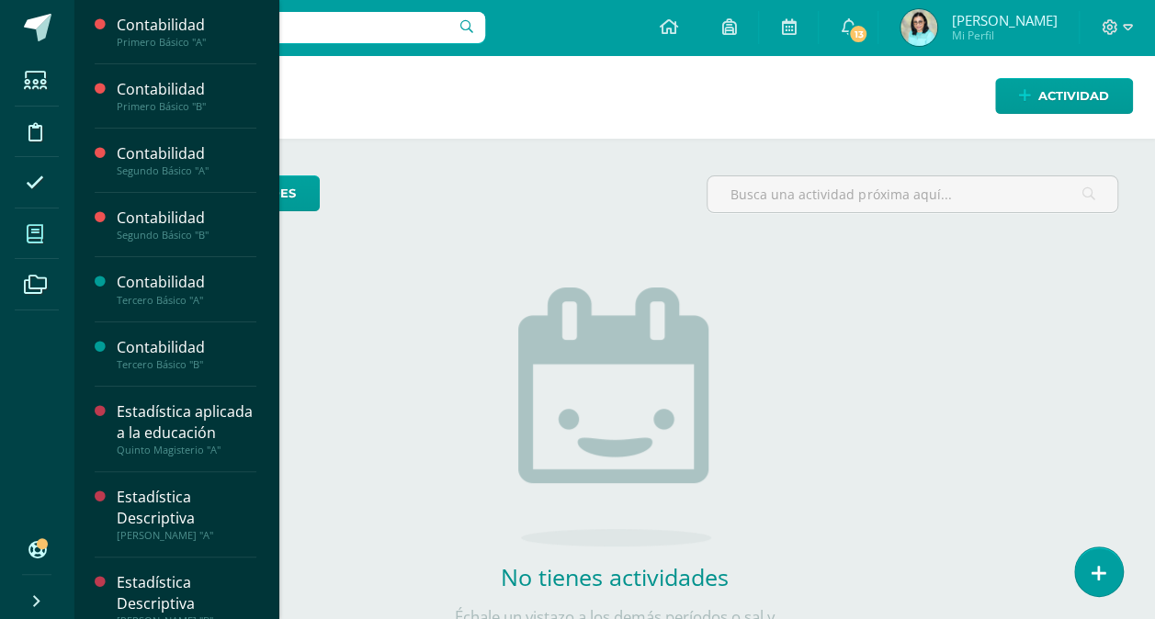
click at [32, 231] on icon at bounding box center [35, 234] width 17 height 18
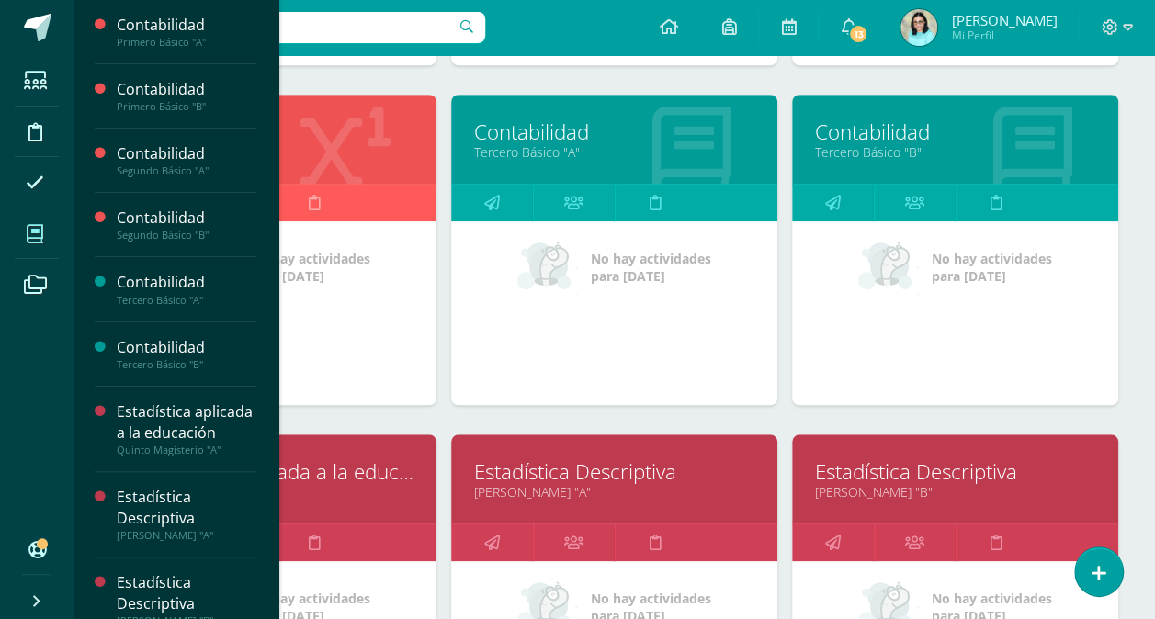
scroll to position [588, 0]
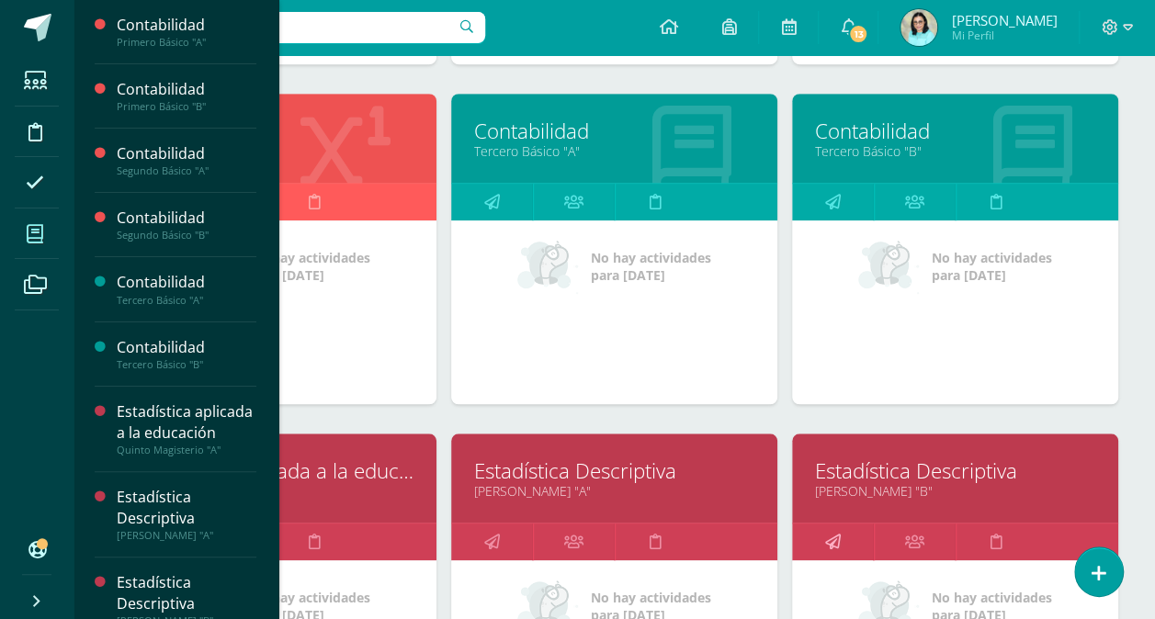
click at [843, 533] on link at bounding box center [833, 542] width 82 height 37
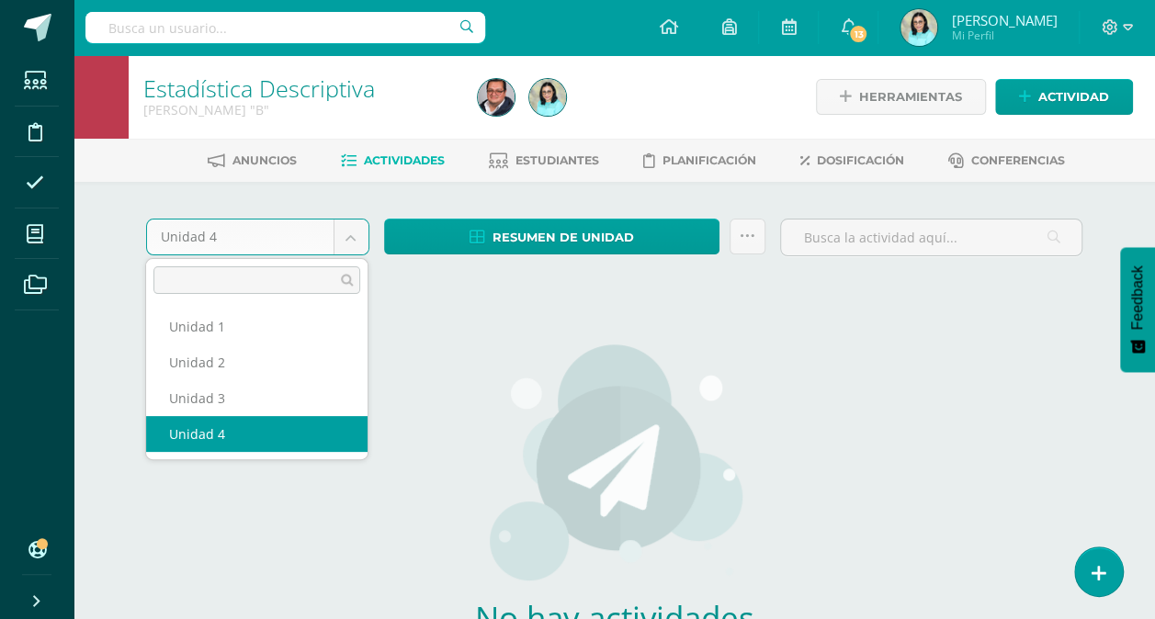
click at [357, 239] on body "Estudiantes Disciplina Asistencia Mis cursos Archivos Soporte Centro de ayuda Ú…" at bounding box center [577, 394] width 1155 height 789
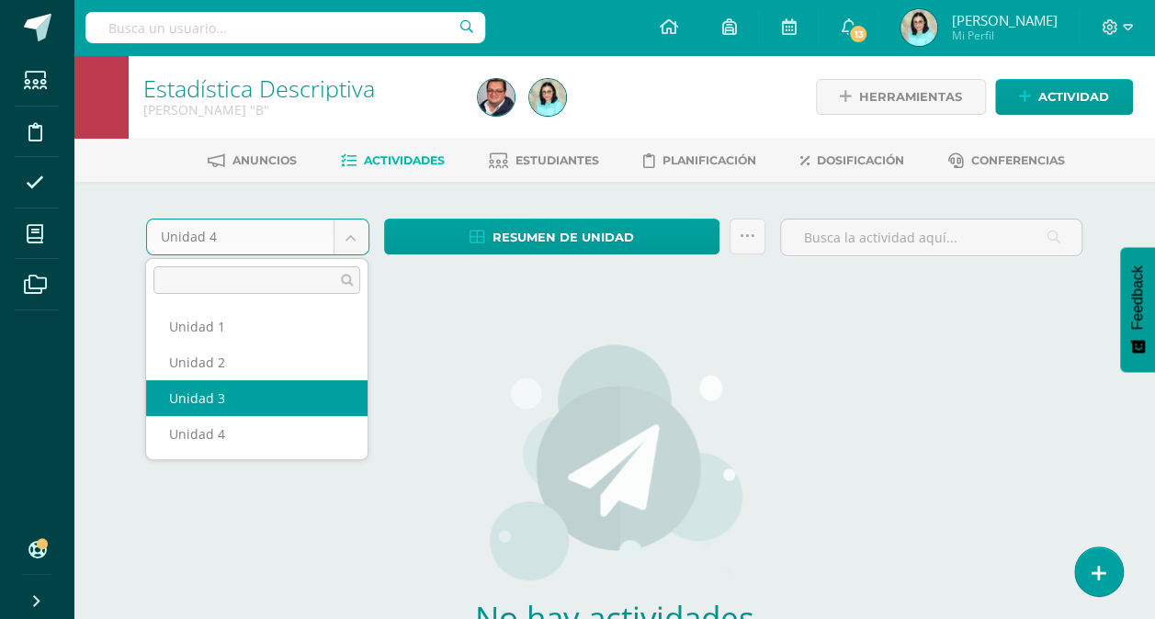
select select "Unidad 3"
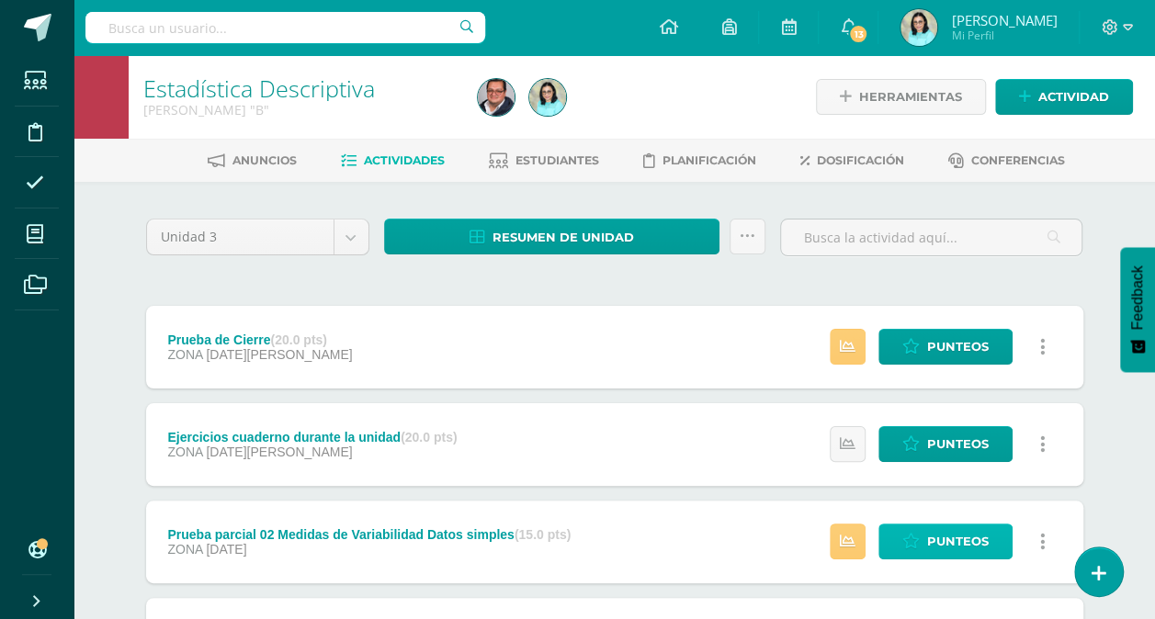
click at [924, 537] on link "Punteos" at bounding box center [945, 542] width 134 height 36
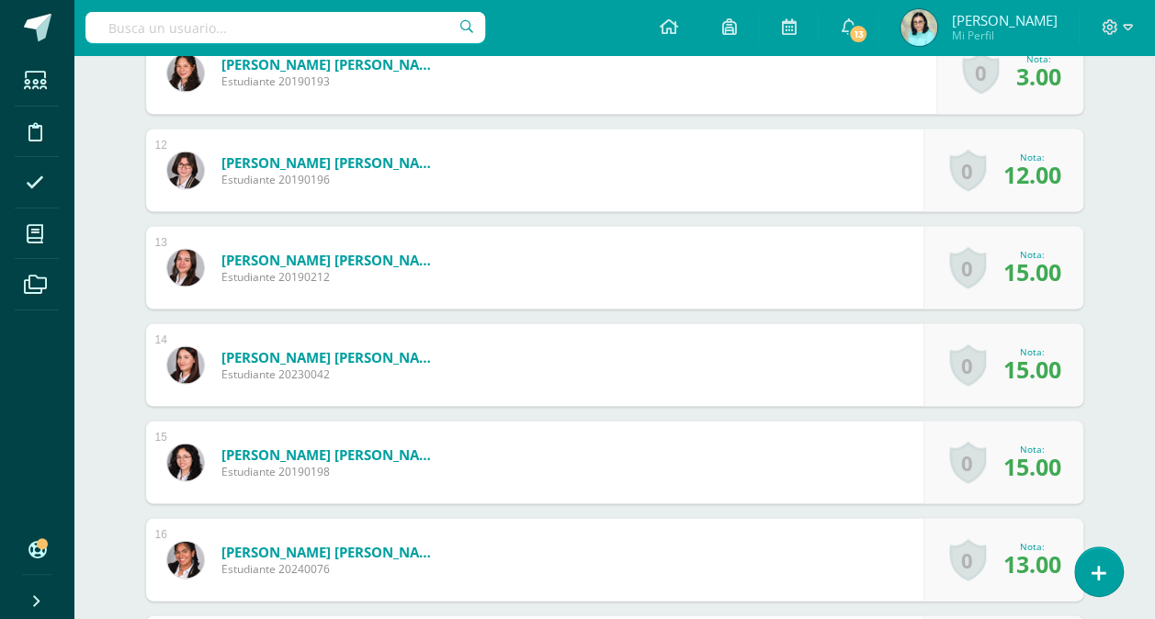
scroll to position [2097, 0]
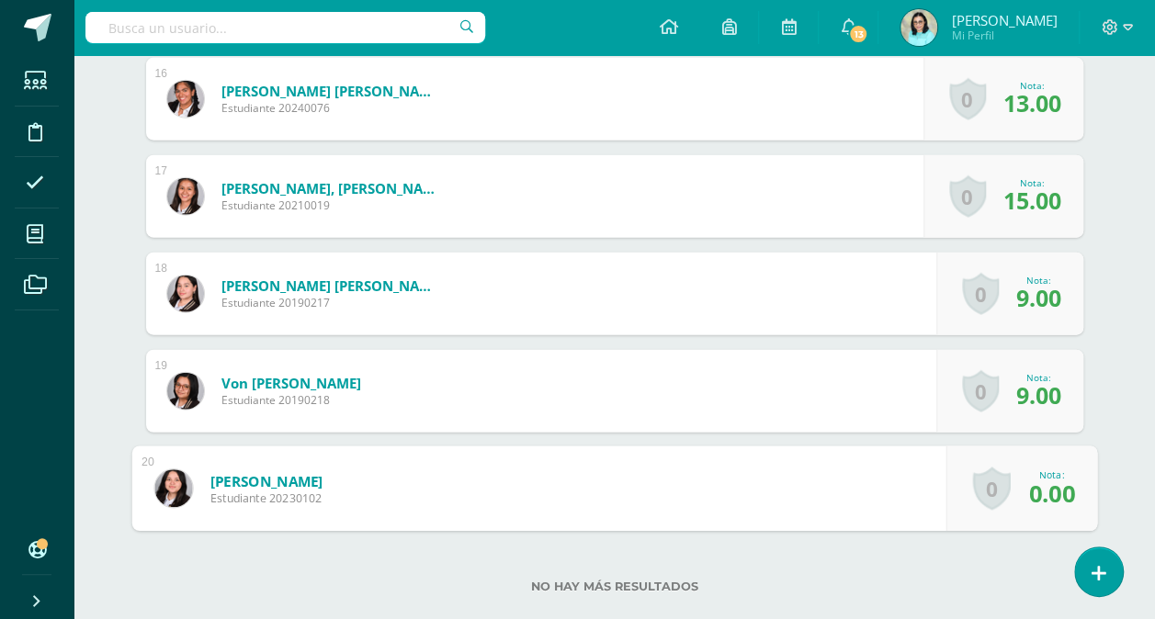
click at [989, 484] on link "0" at bounding box center [991, 489] width 38 height 43
click at [1047, 487] on span "0.00" at bounding box center [1038, 492] width 45 height 31
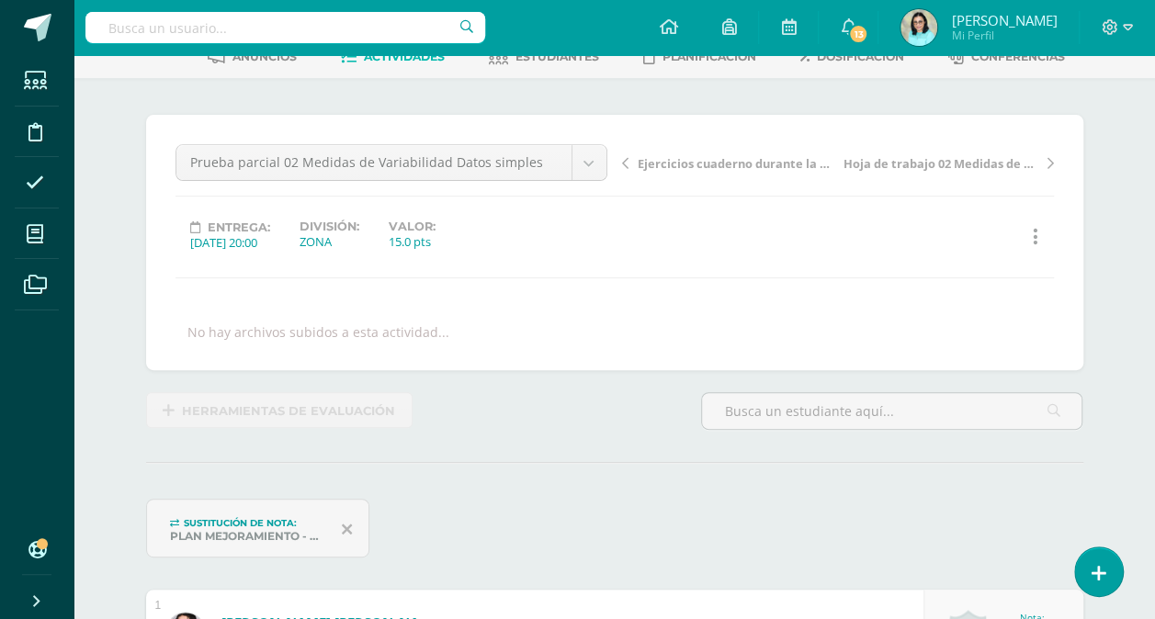
click at [688, 334] on div "No hay archivos subidos a esta actividad..." at bounding box center [614, 331] width 893 height 17
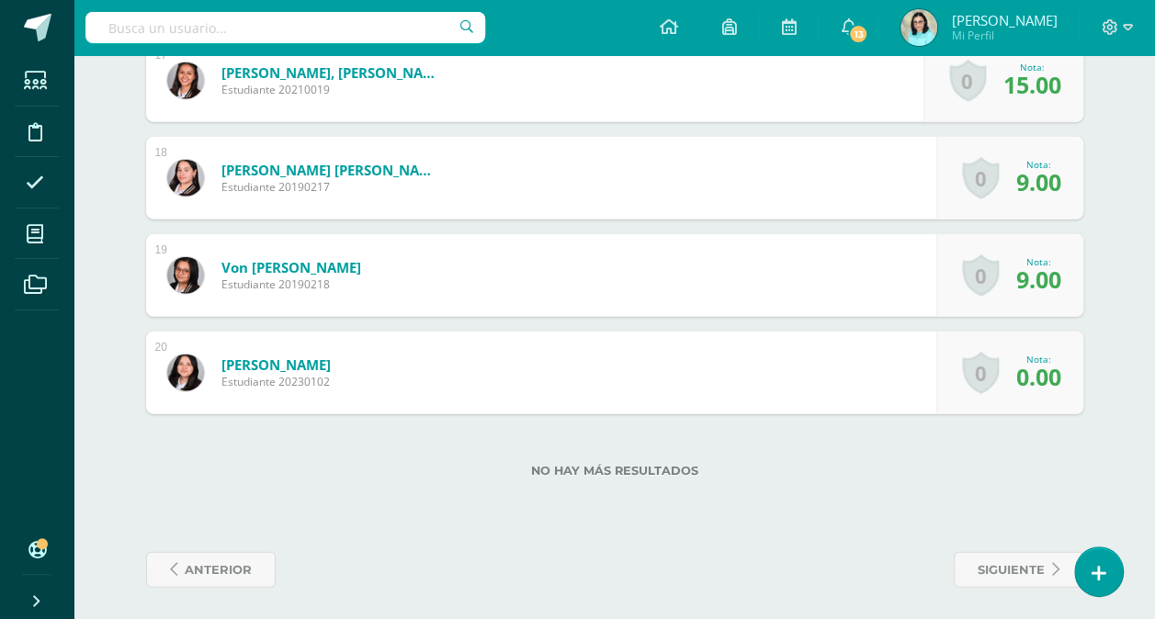
scroll to position [0, 0]
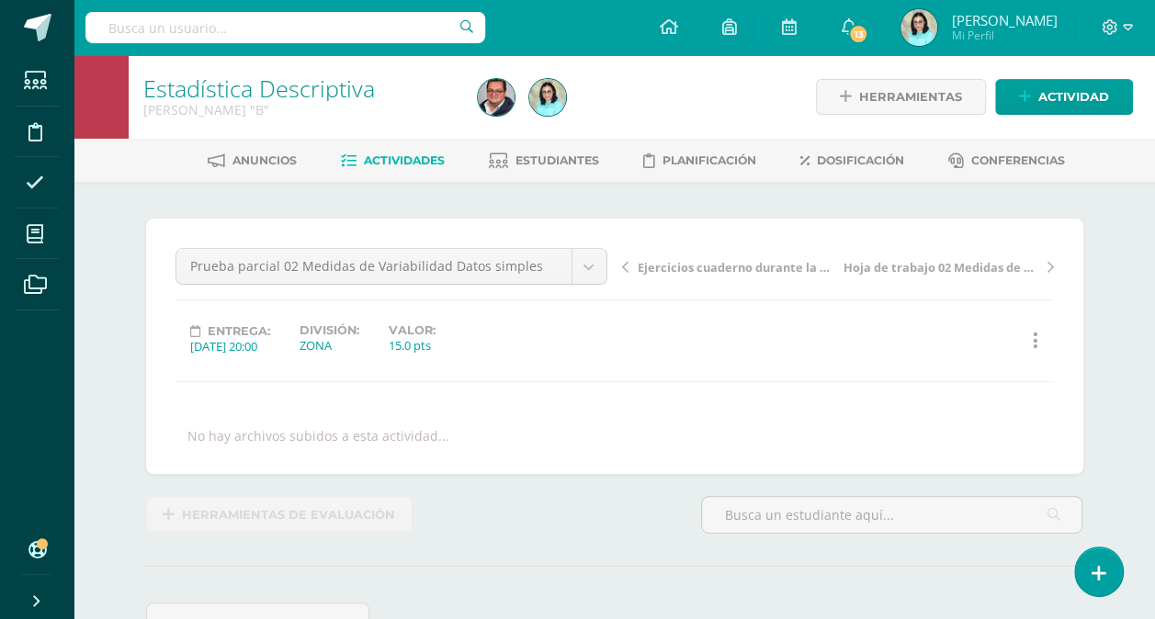
click at [417, 160] on span "Actividades" at bounding box center [404, 160] width 81 height 14
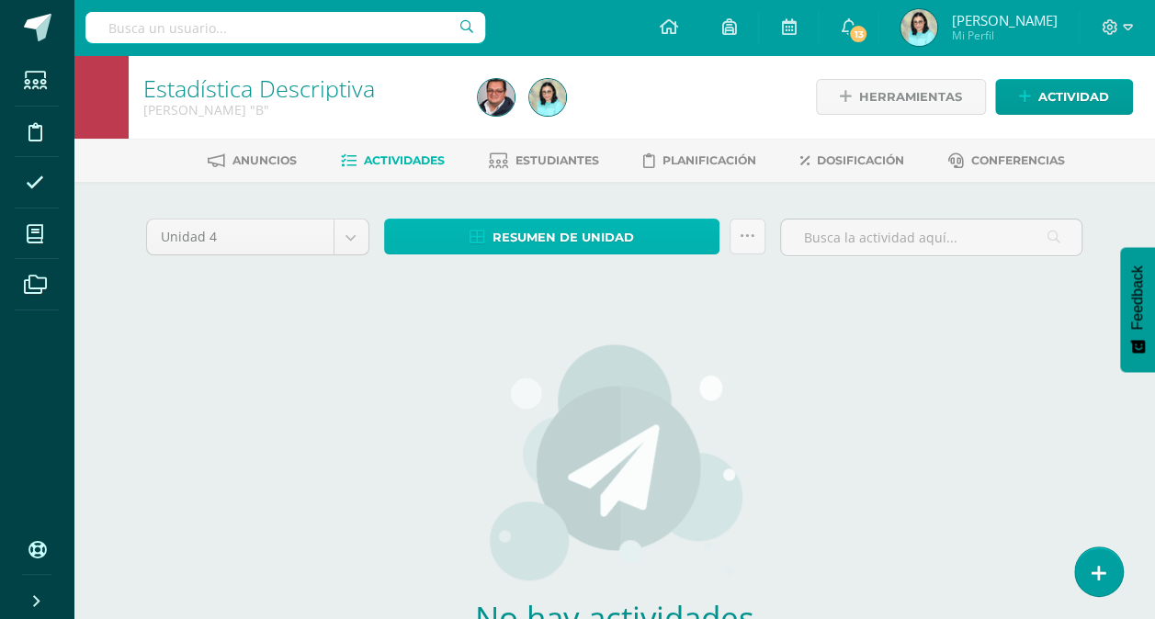
click at [577, 230] on span "Resumen de unidad" at bounding box center [563, 238] width 142 height 34
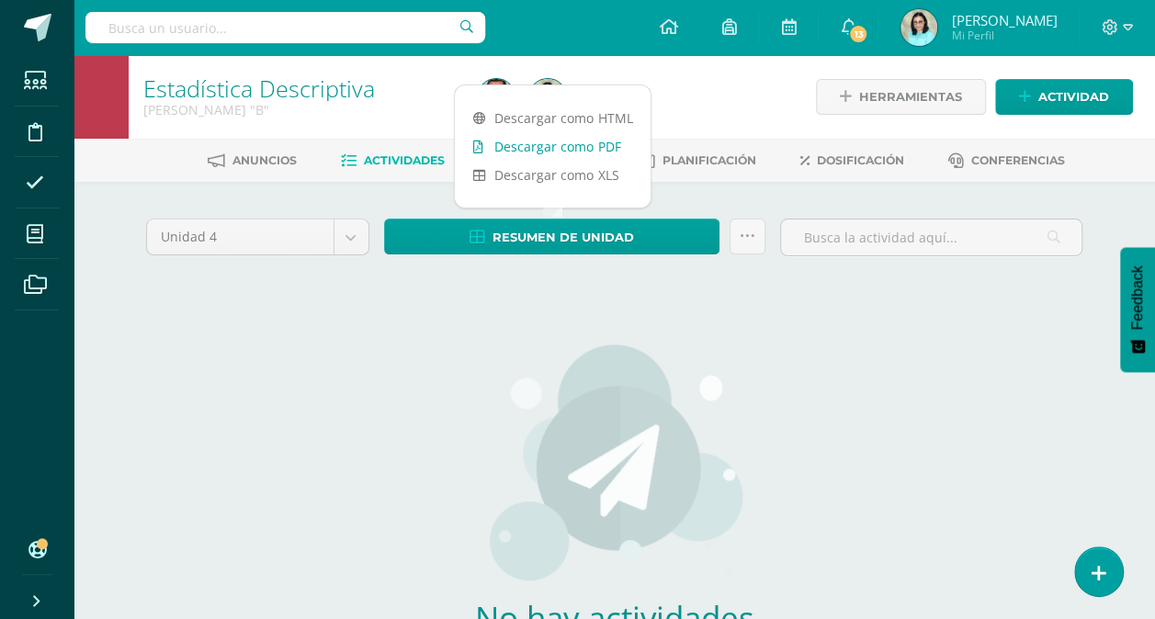
click at [564, 153] on link "Descargar como PDF" at bounding box center [553, 146] width 196 height 28
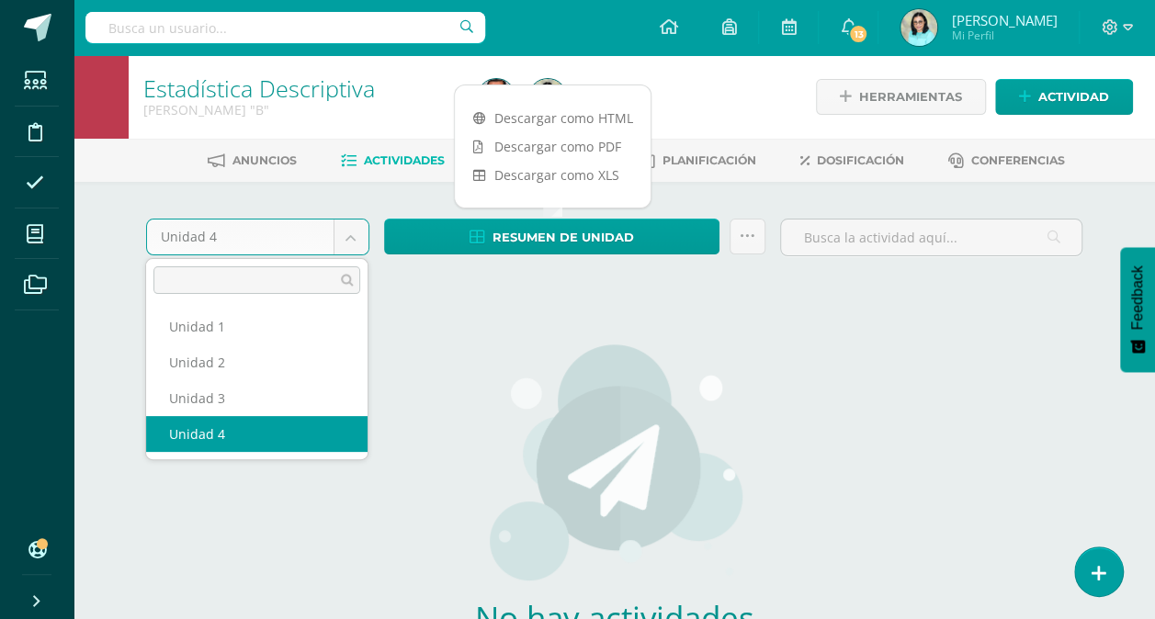
click at [346, 236] on body "Estudiantes Disciplina Asistencia Mis cursos Archivos Soporte Centro de ayuda Ú…" at bounding box center [577, 394] width 1155 height 789
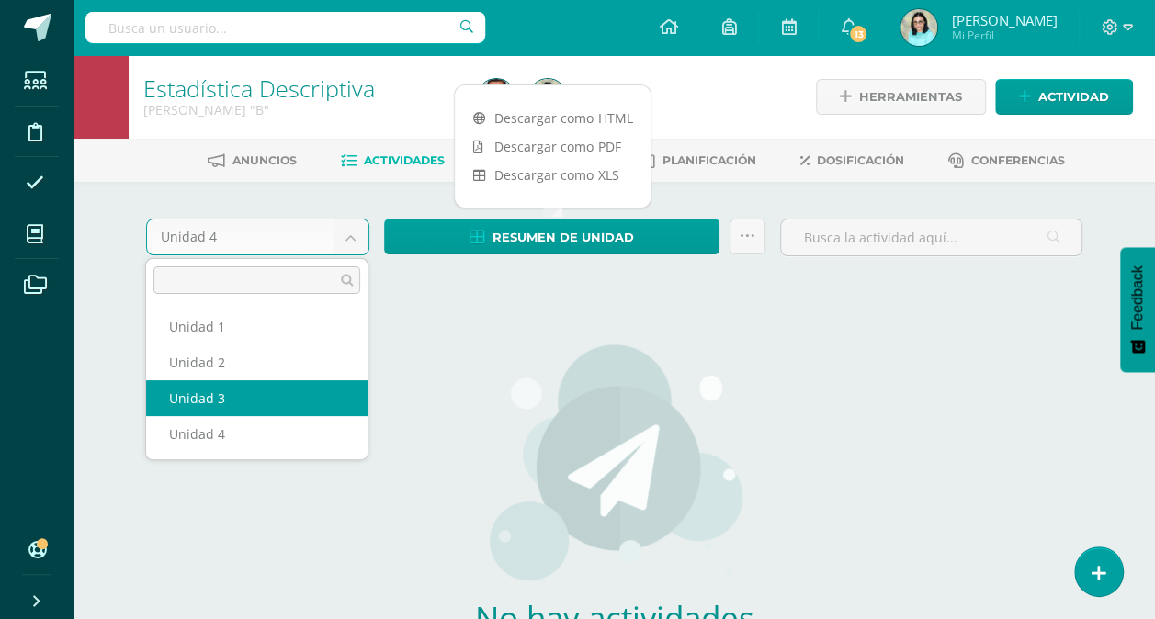
select select "Unidad 3"
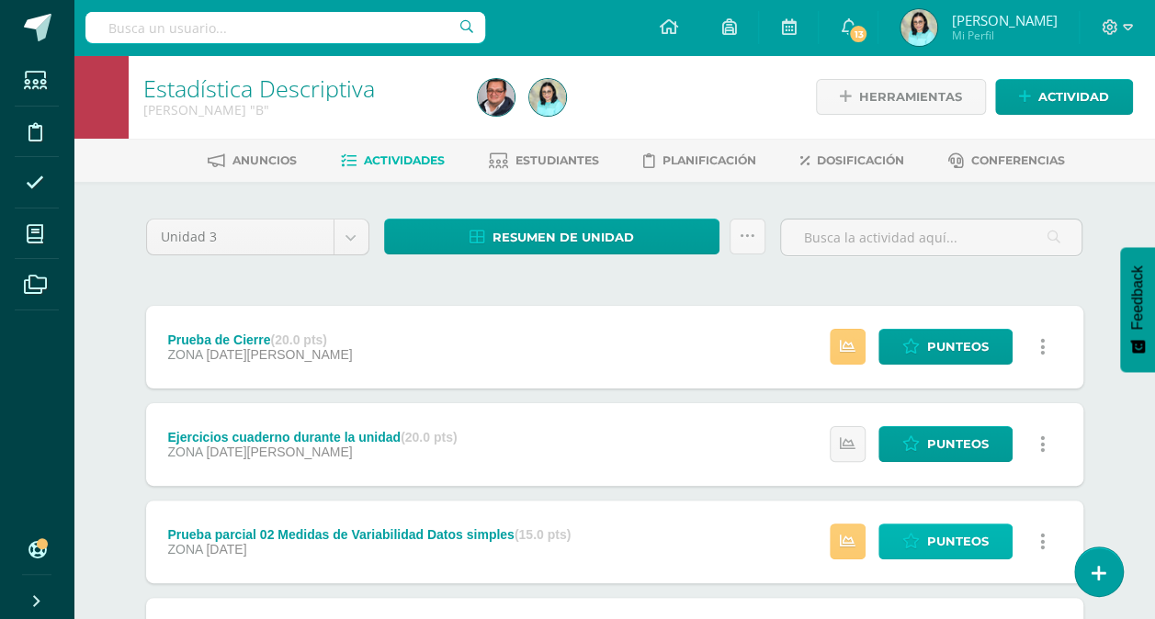
click at [940, 531] on span "Punteos" at bounding box center [958, 542] width 62 height 34
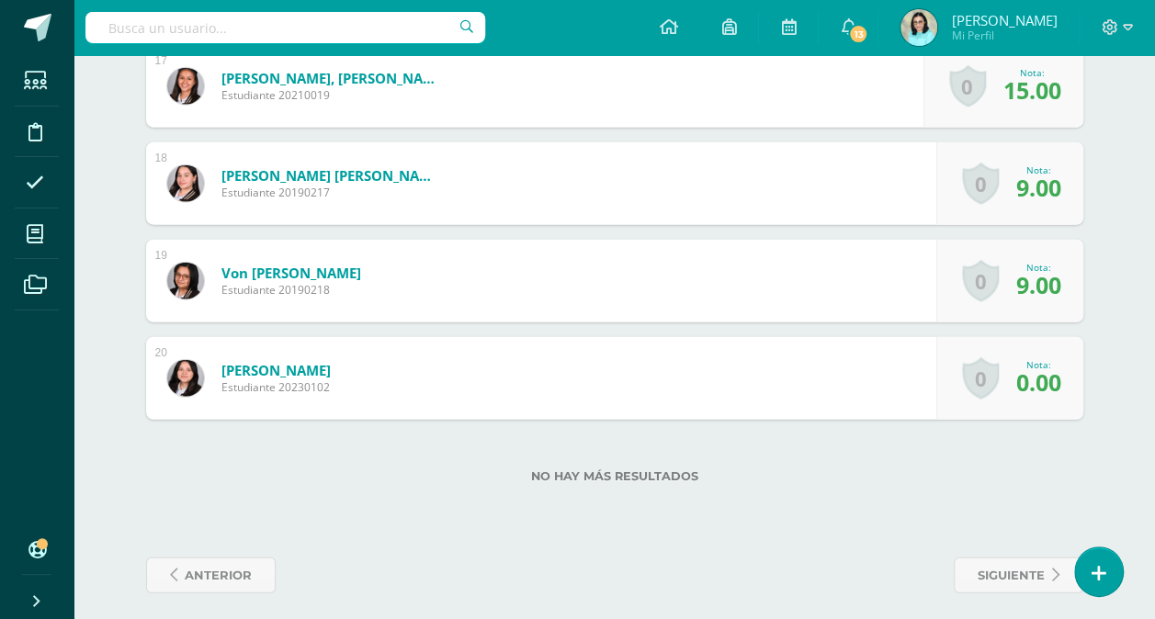
scroll to position [2213, 0]
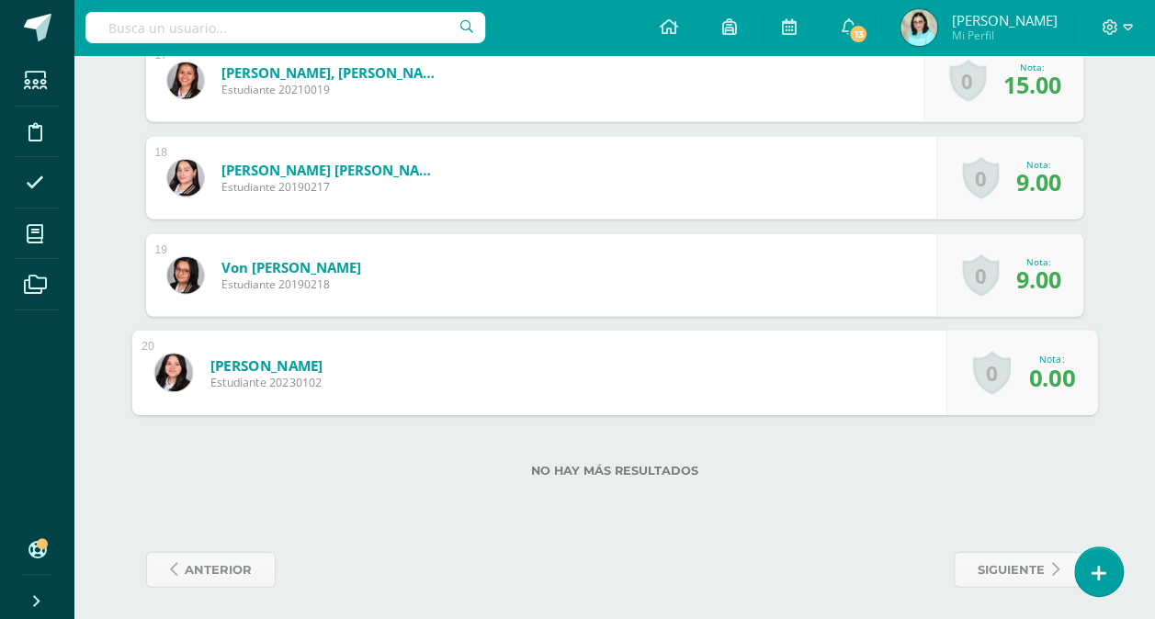
click at [981, 373] on link "0" at bounding box center [991, 373] width 38 height 43
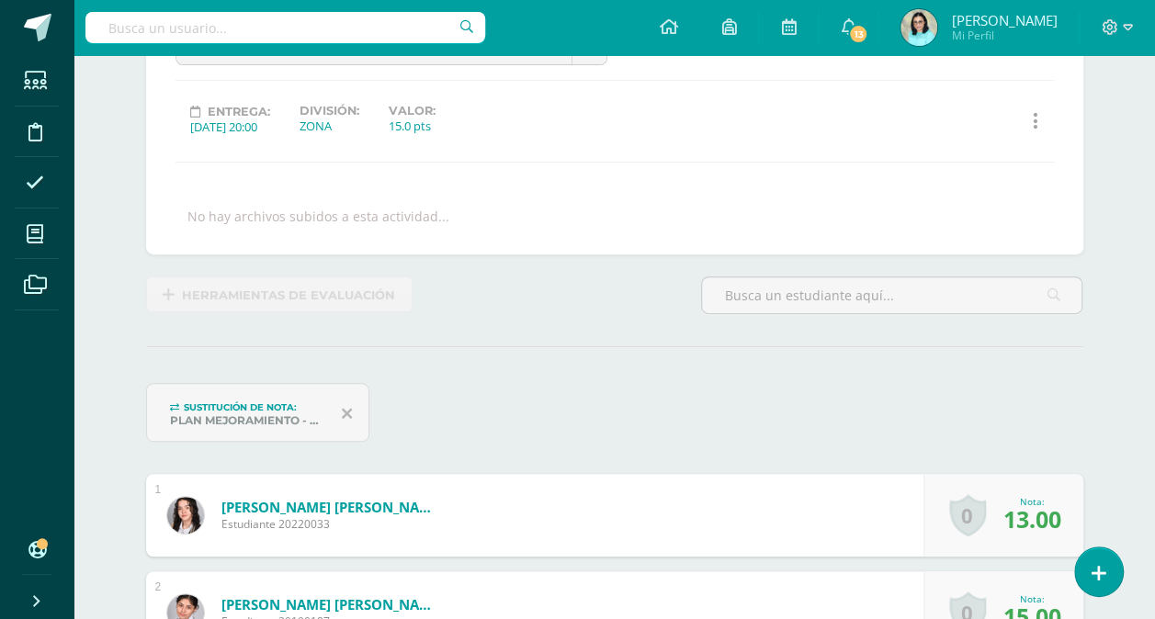
scroll to position [0, 0]
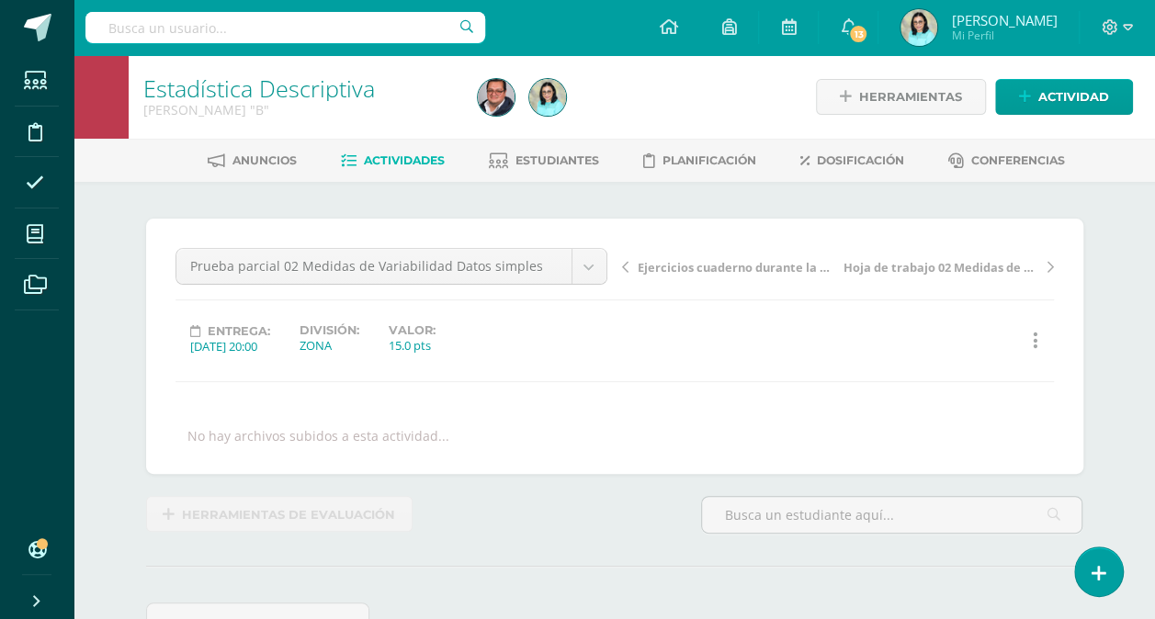
click at [412, 160] on span "Actividades" at bounding box center [404, 160] width 81 height 14
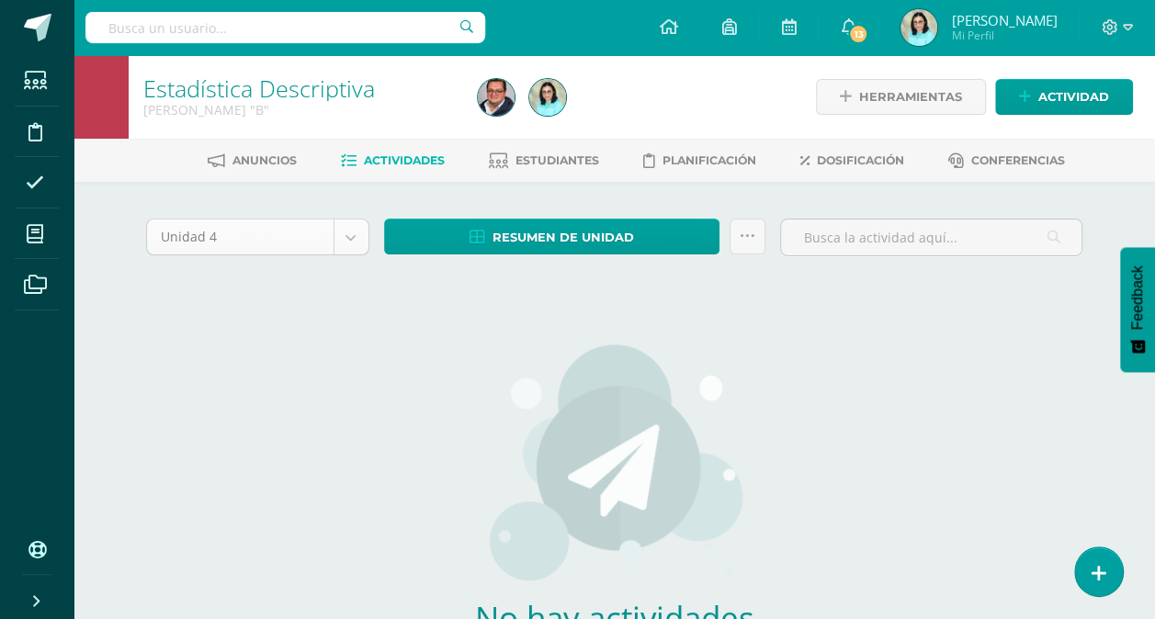
click at [355, 237] on body "Estudiantes Disciplina Asistencia Mis cursos Archivos Soporte Centro de ayuda Ú…" at bounding box center [577, 394] width 1155 height 789
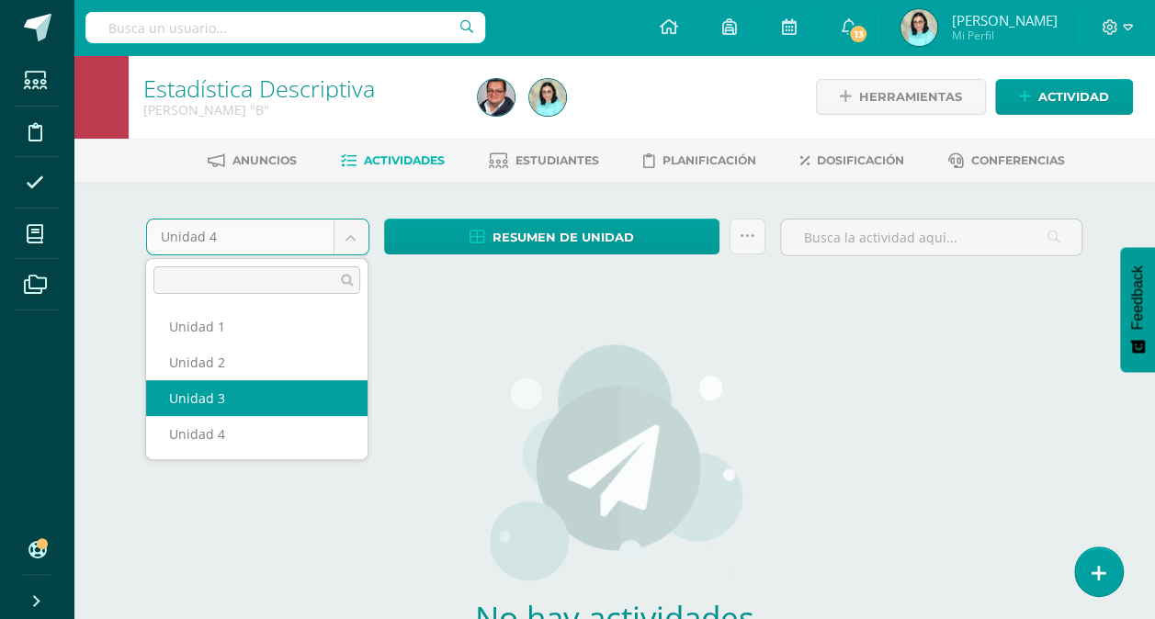
select select "Unidad 3"
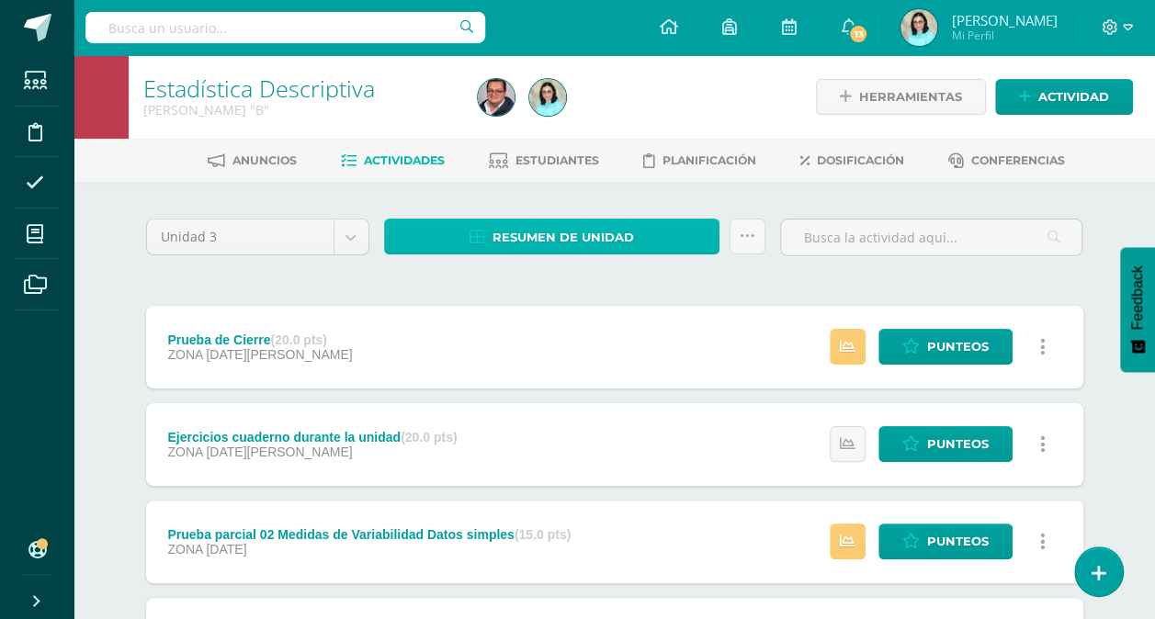
click at [562, 237] on span "Resumen de unidad" at bounding box center [563, 238] width 142 height 34
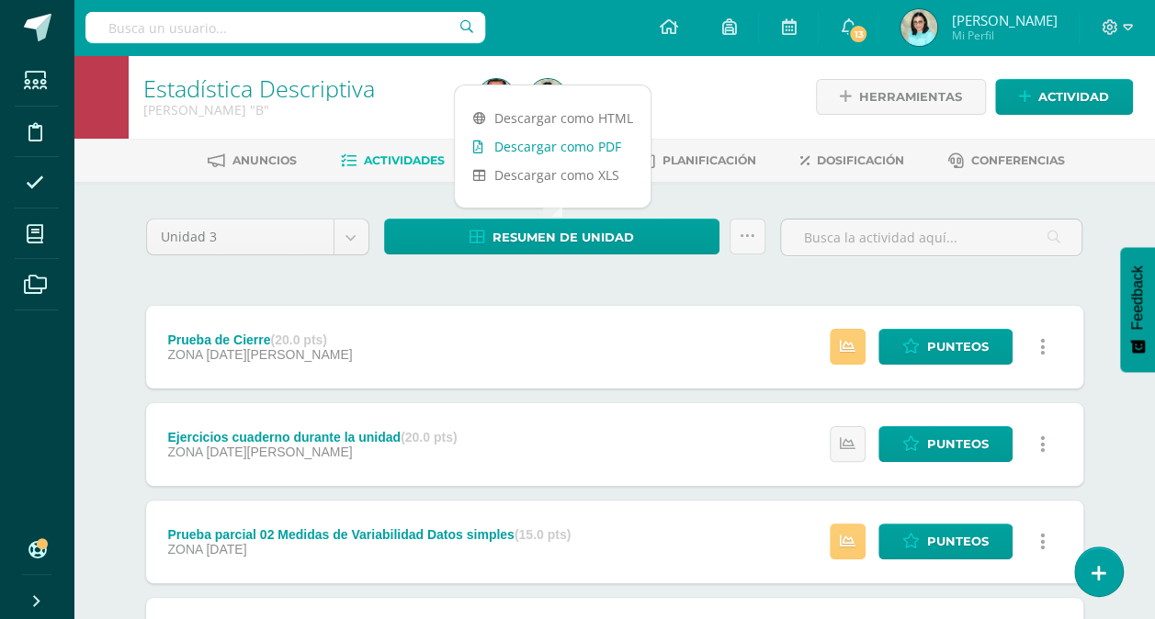
click at [548, 141] on link "Descargar como PDF" at bounding box center [553, 146] width 196 height 28
